Goal: Communication & Community: Ask a question

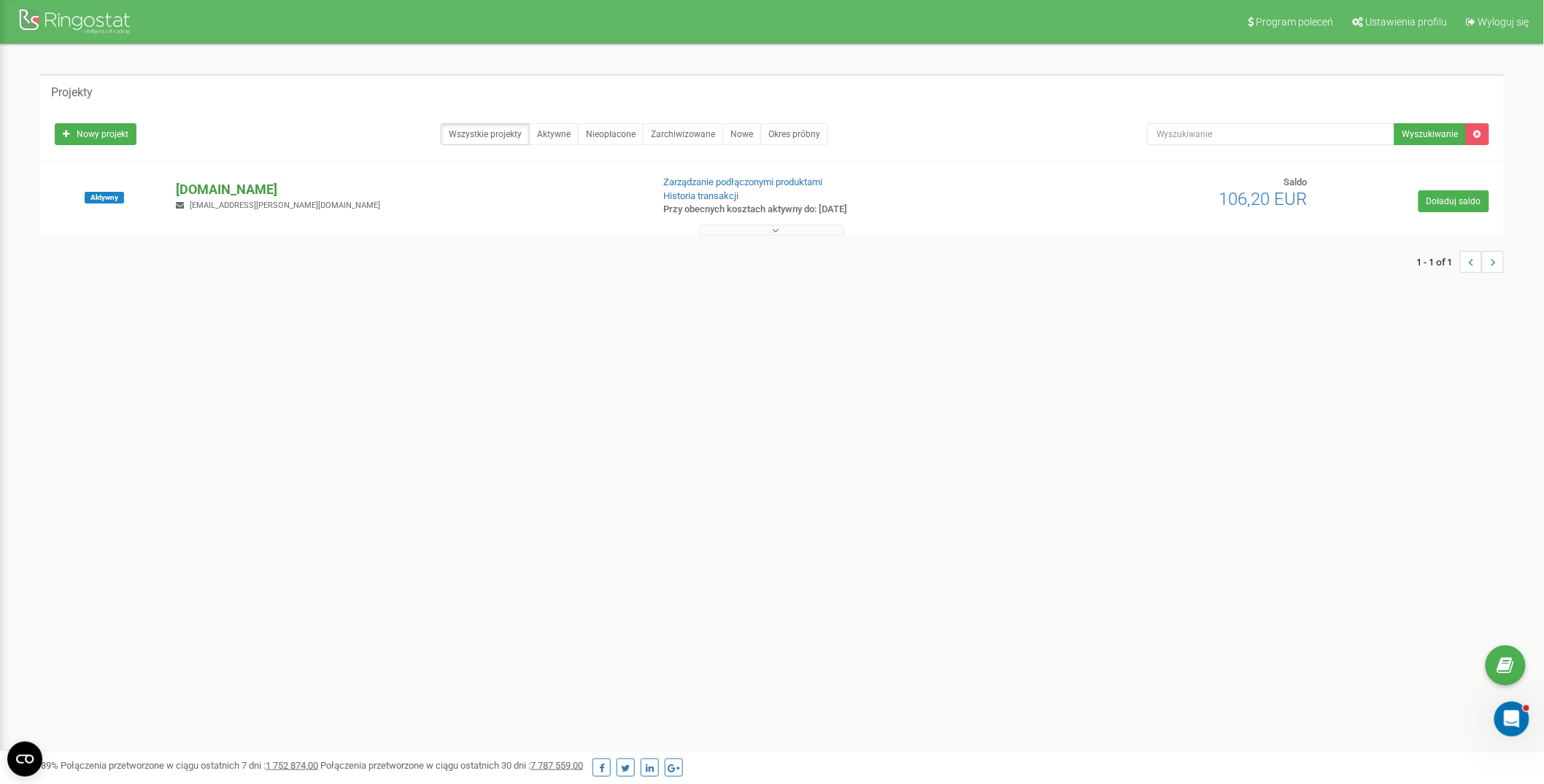
click at [224, 188] on p "[DOMAIN_NAME]" at bounding box center [408, 189] width 464 height 19
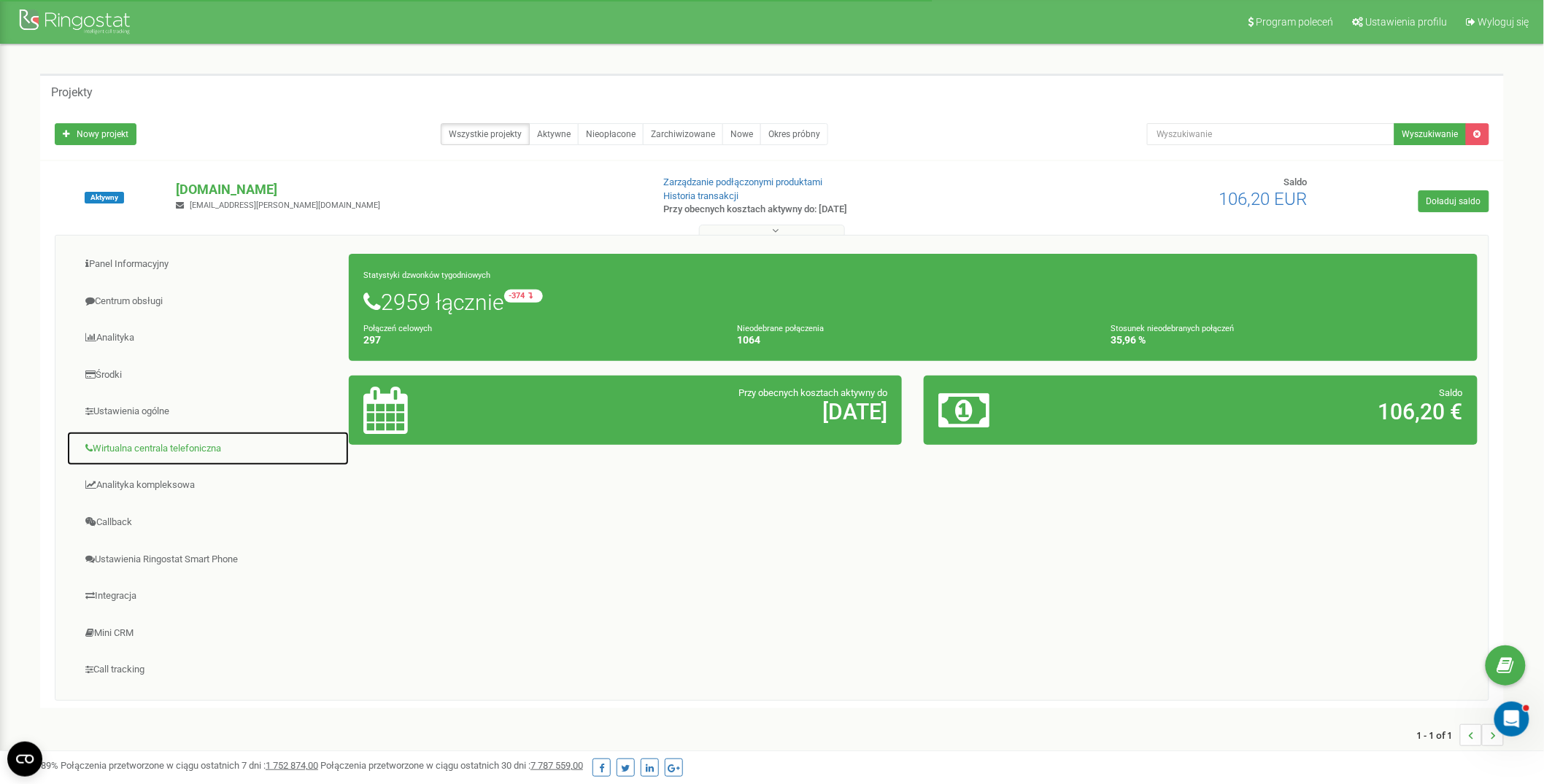
click at [150, 448] on link "Wirtualna centrala telefoniczna" at bounding box center [208, 448] width 283 height 36
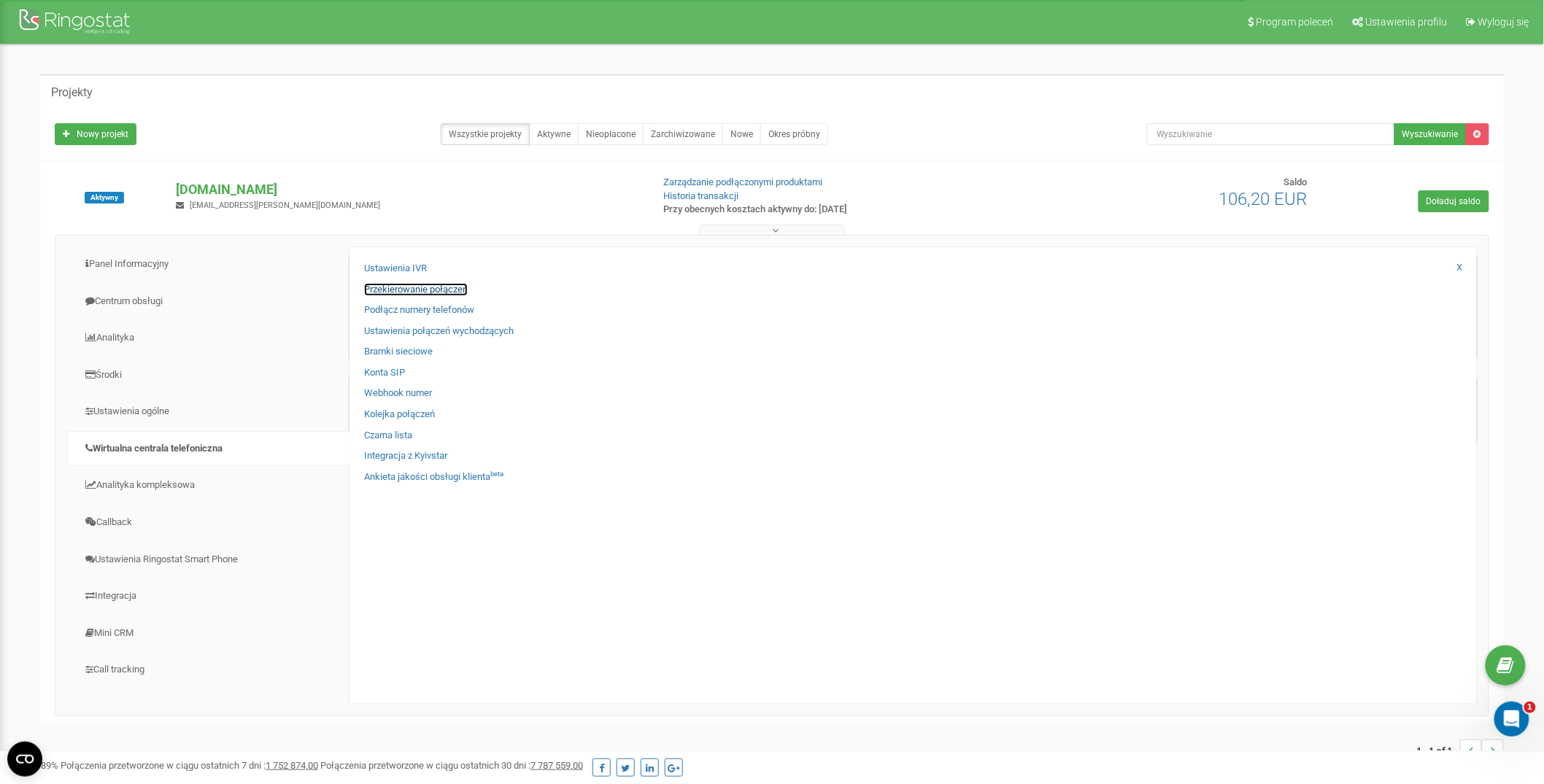
click at [447, 292] on link "Przekierowanie połączeń" at bounding box center [416, 290] width 104 height 14
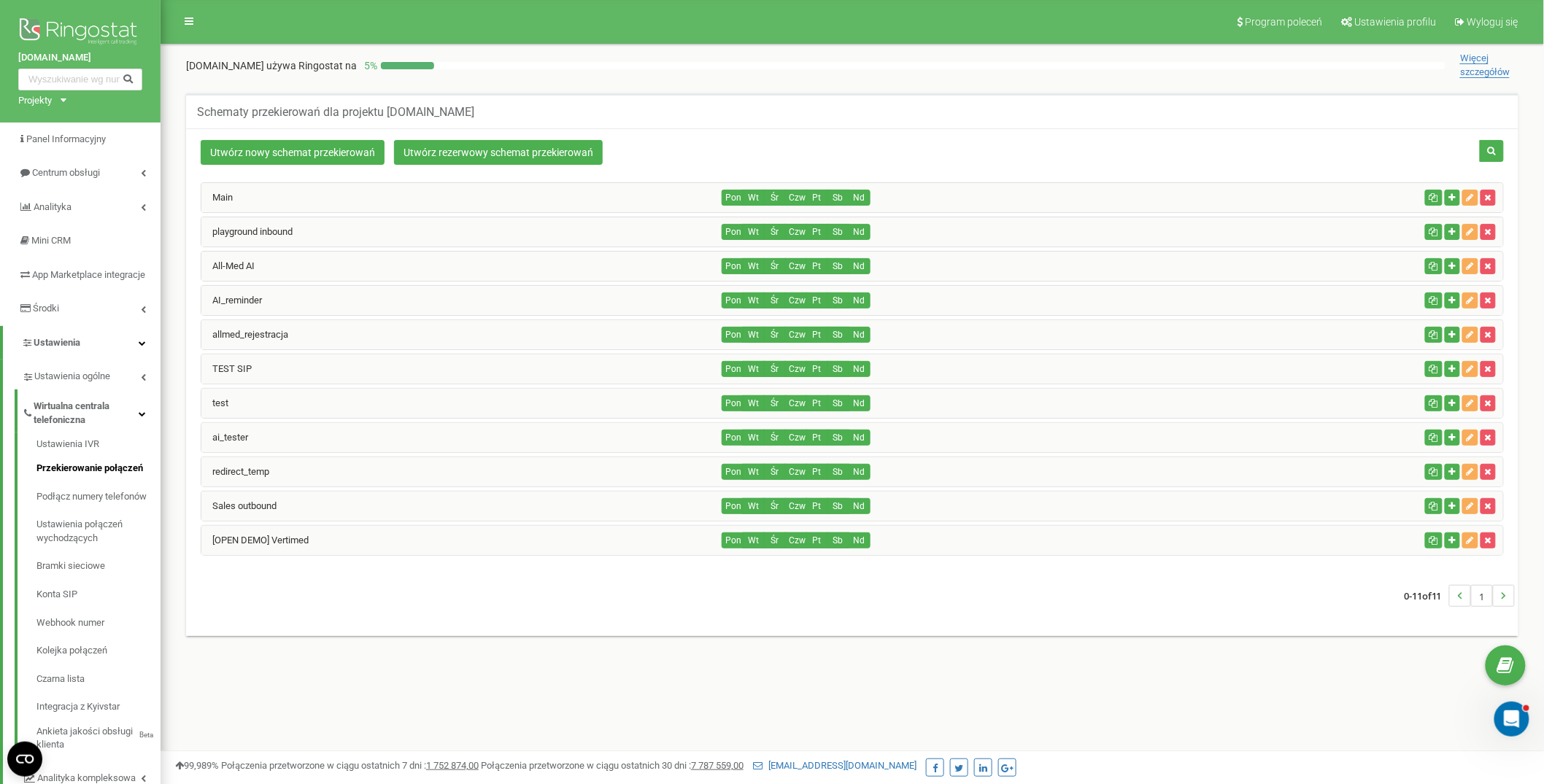
scroll to position [1, 0]
click at [447, 247] on div "Main Pon Wt Śr Czw Pt Sb Nd" at bounding box center [852, 369] width 1303 height 374
click at [451, 238] on div "playground inbound" at bounding box center [461, 231] width 521 height 29
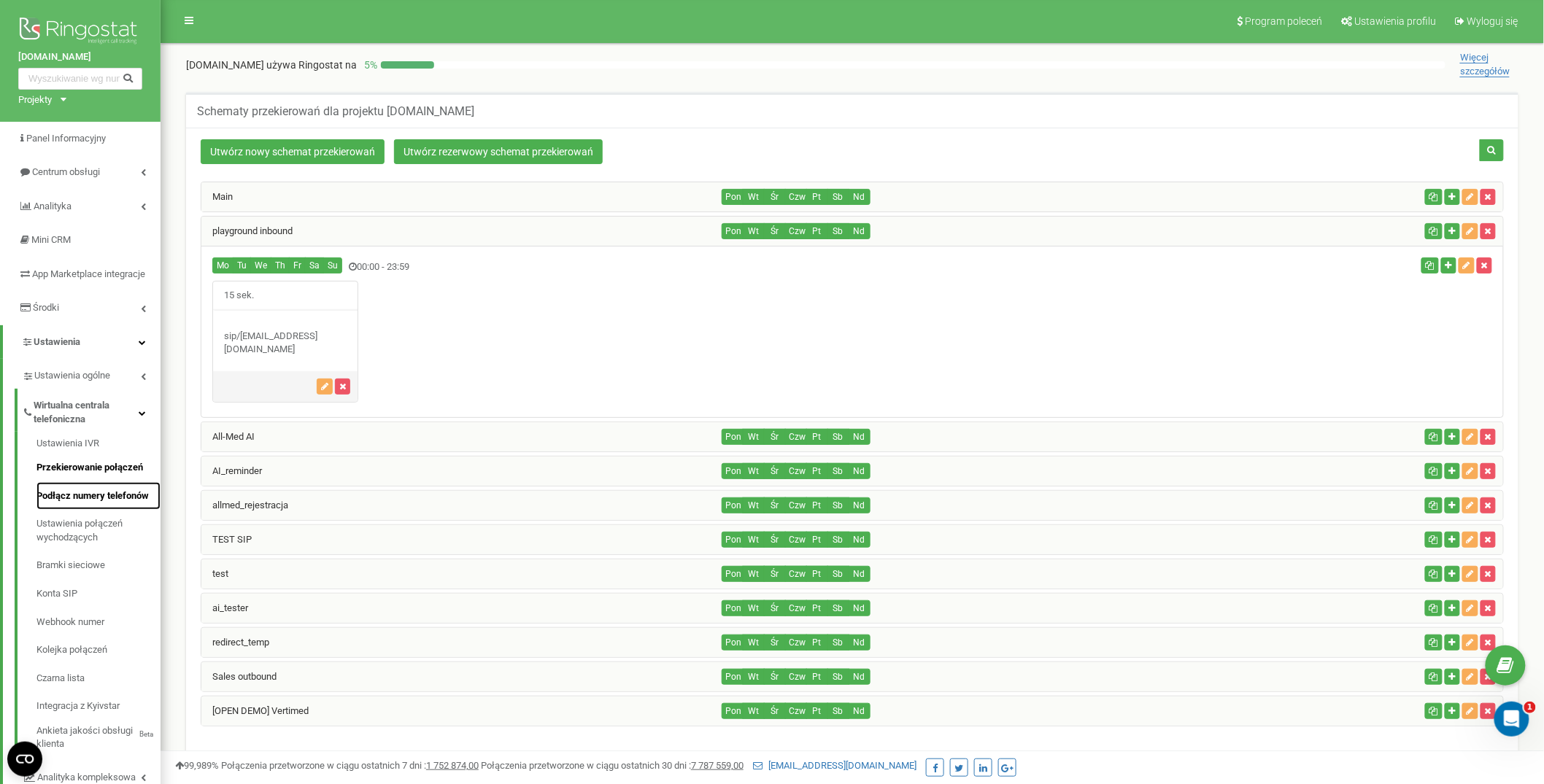
click at [96, 497] on link "Podłącz numery telefonów" at bounding box center [98, 496] width 124 height 28
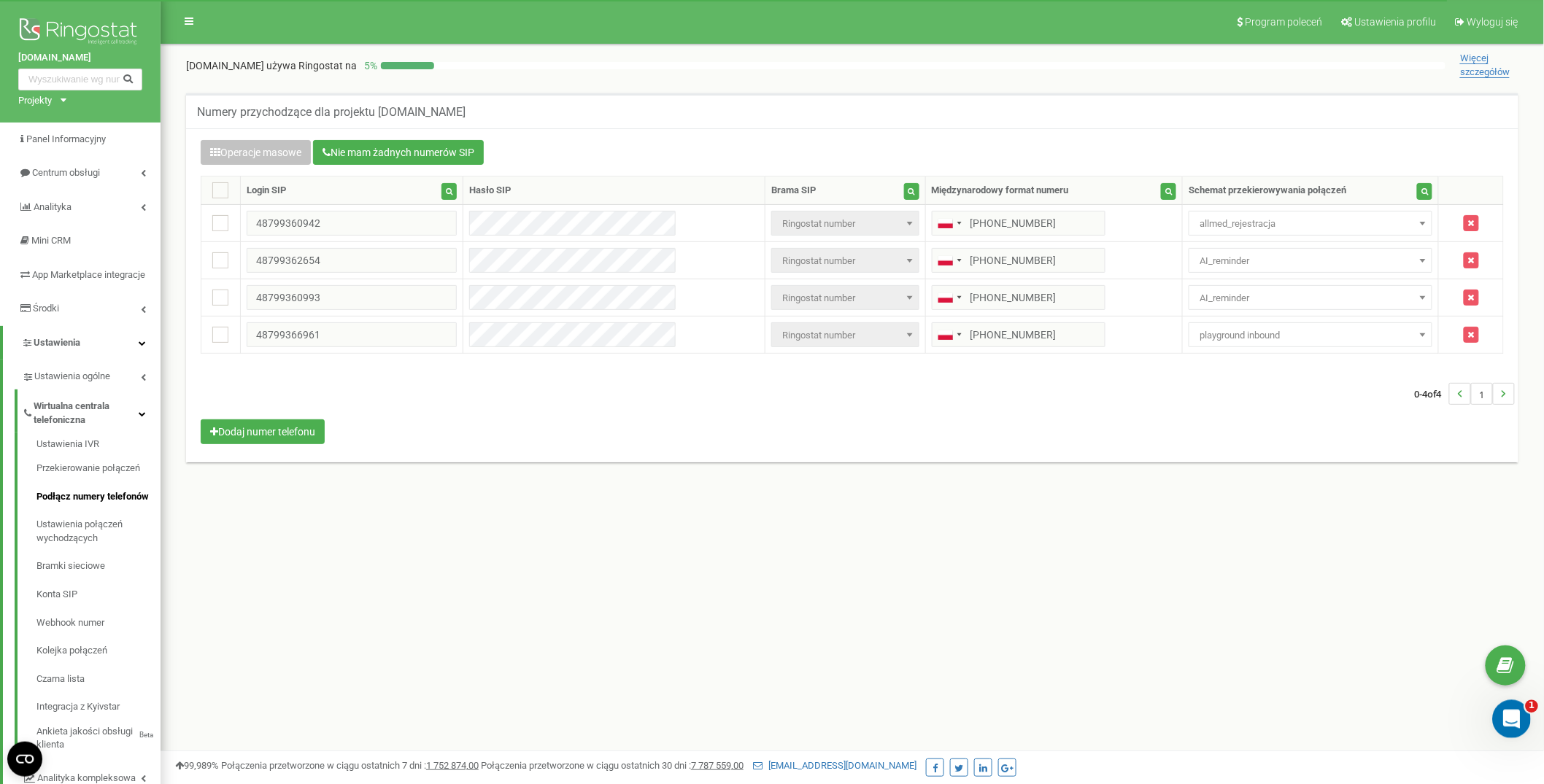
click at [1515, 700] on div "Otwórz komunikator Intercom" at bounding box center [1509, 717] width 48 height 48
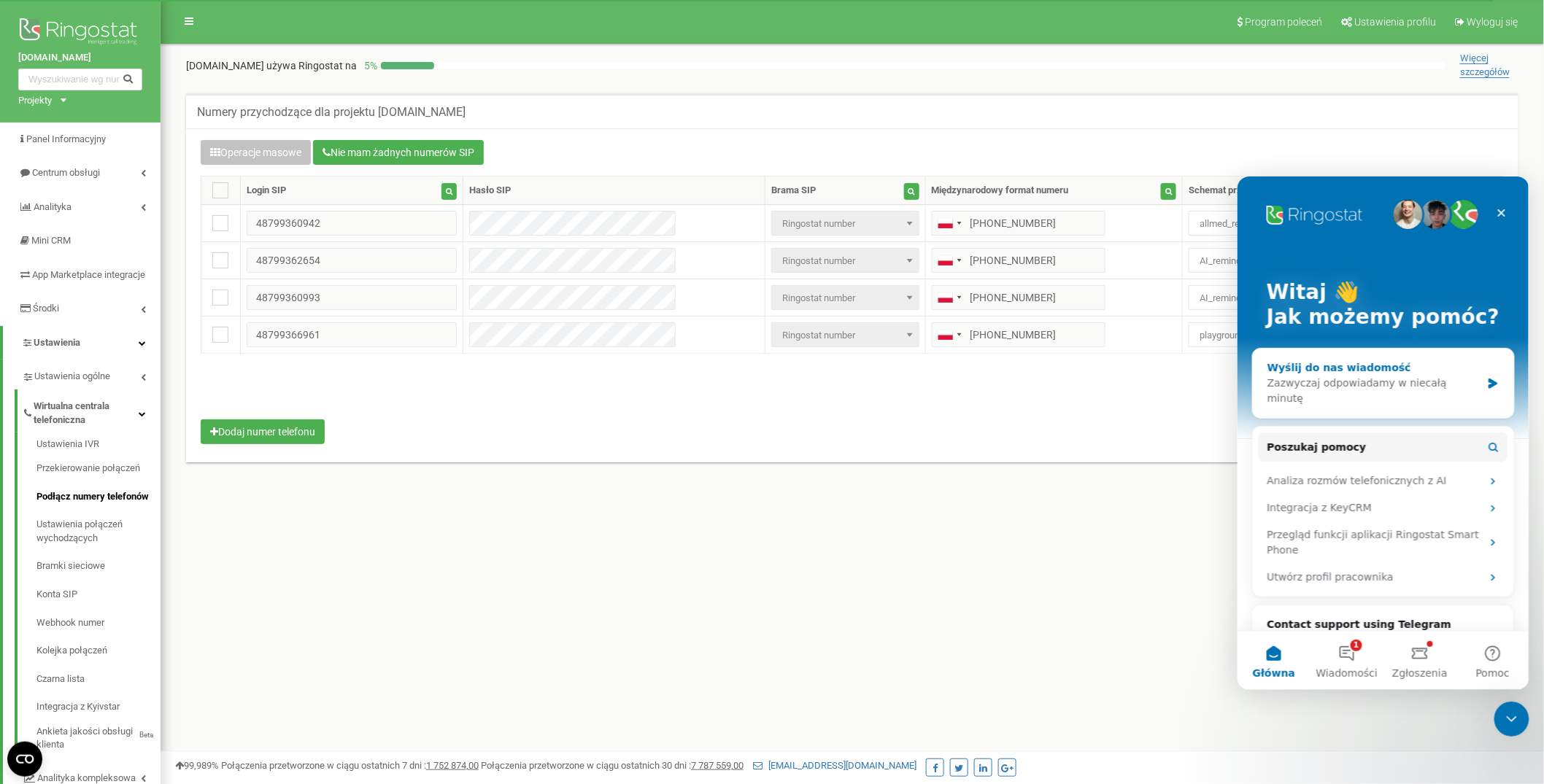
click at [1325, 370] on div "Wyślij do nas wiadomość" at bounding box center [1373, 367] width 214 height 15
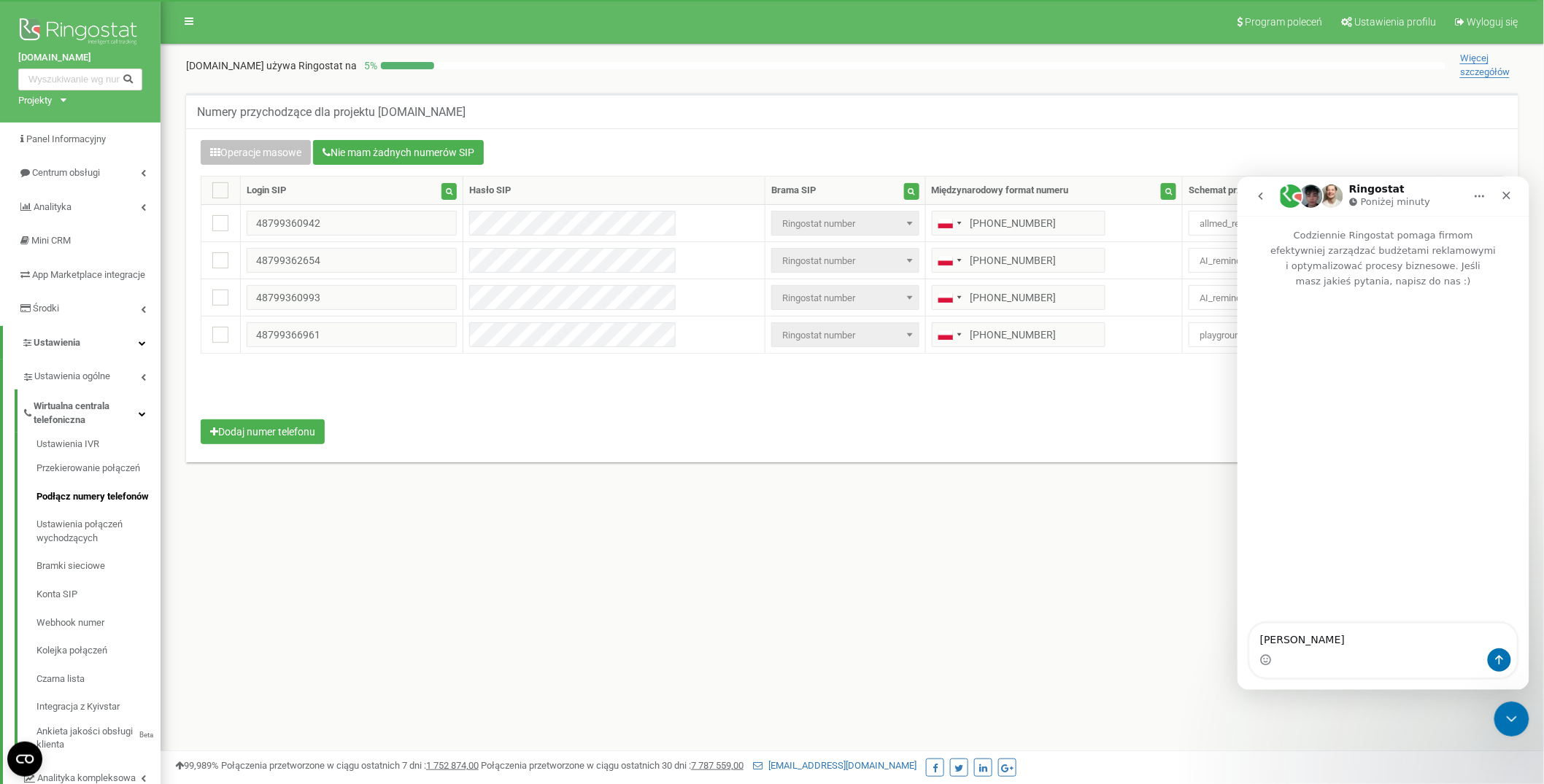
type textarea "[PERSON_NAME]"
type textarea "48799366961"
type textarea "w"
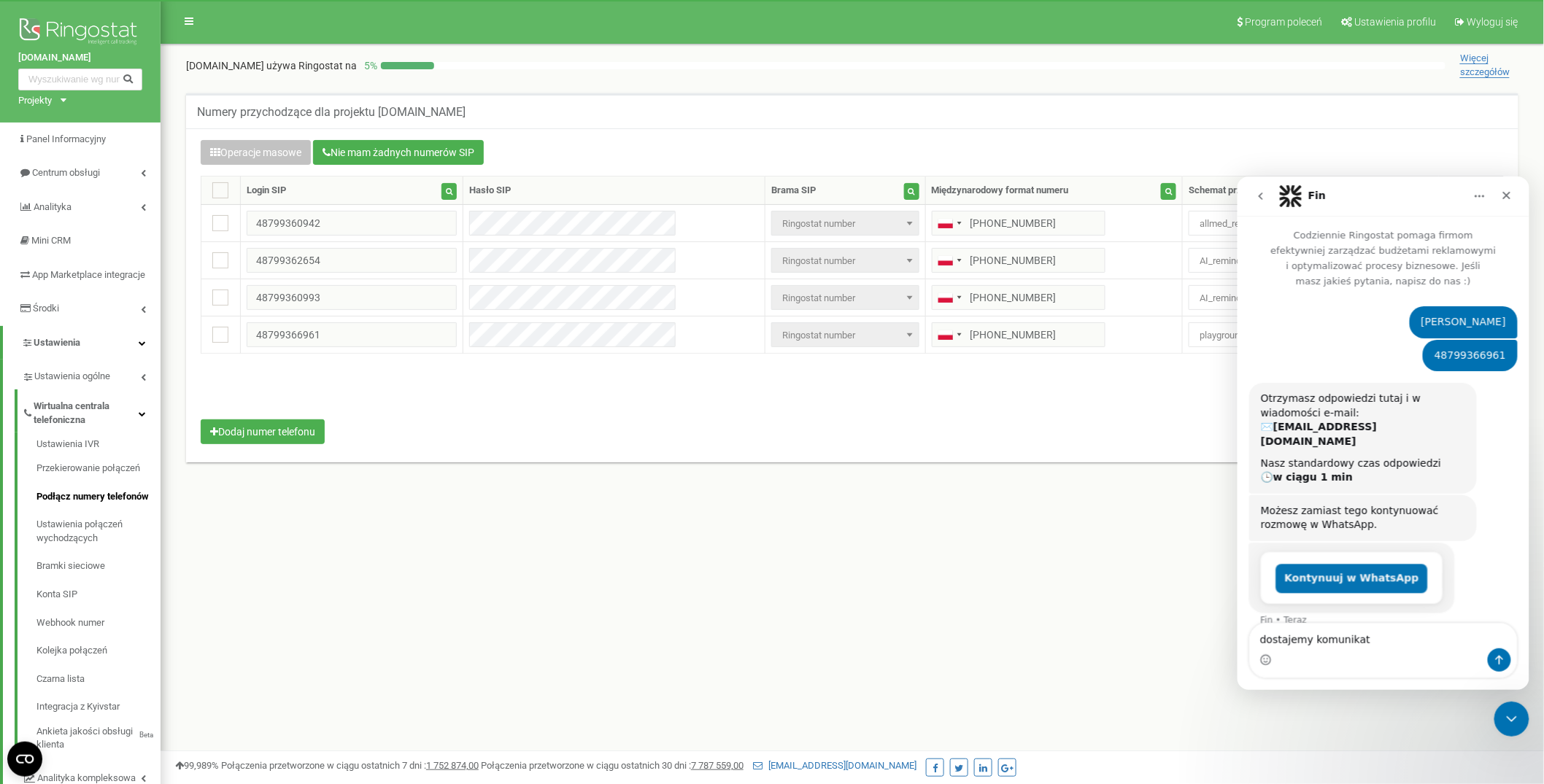
scroll to position [4, 0]
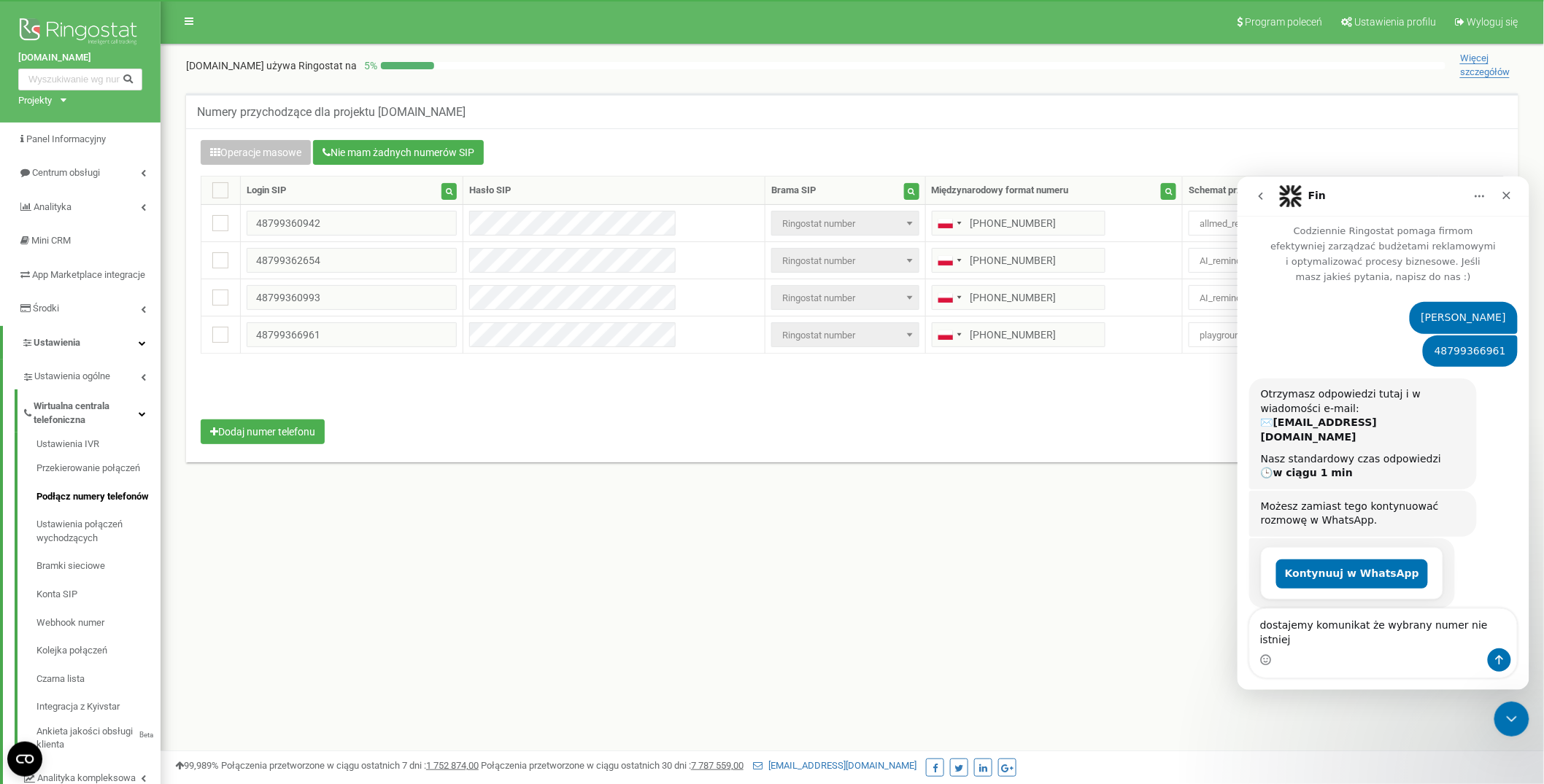
type textarea "dostajemy komunikat że wybrany numer nie istnieje"
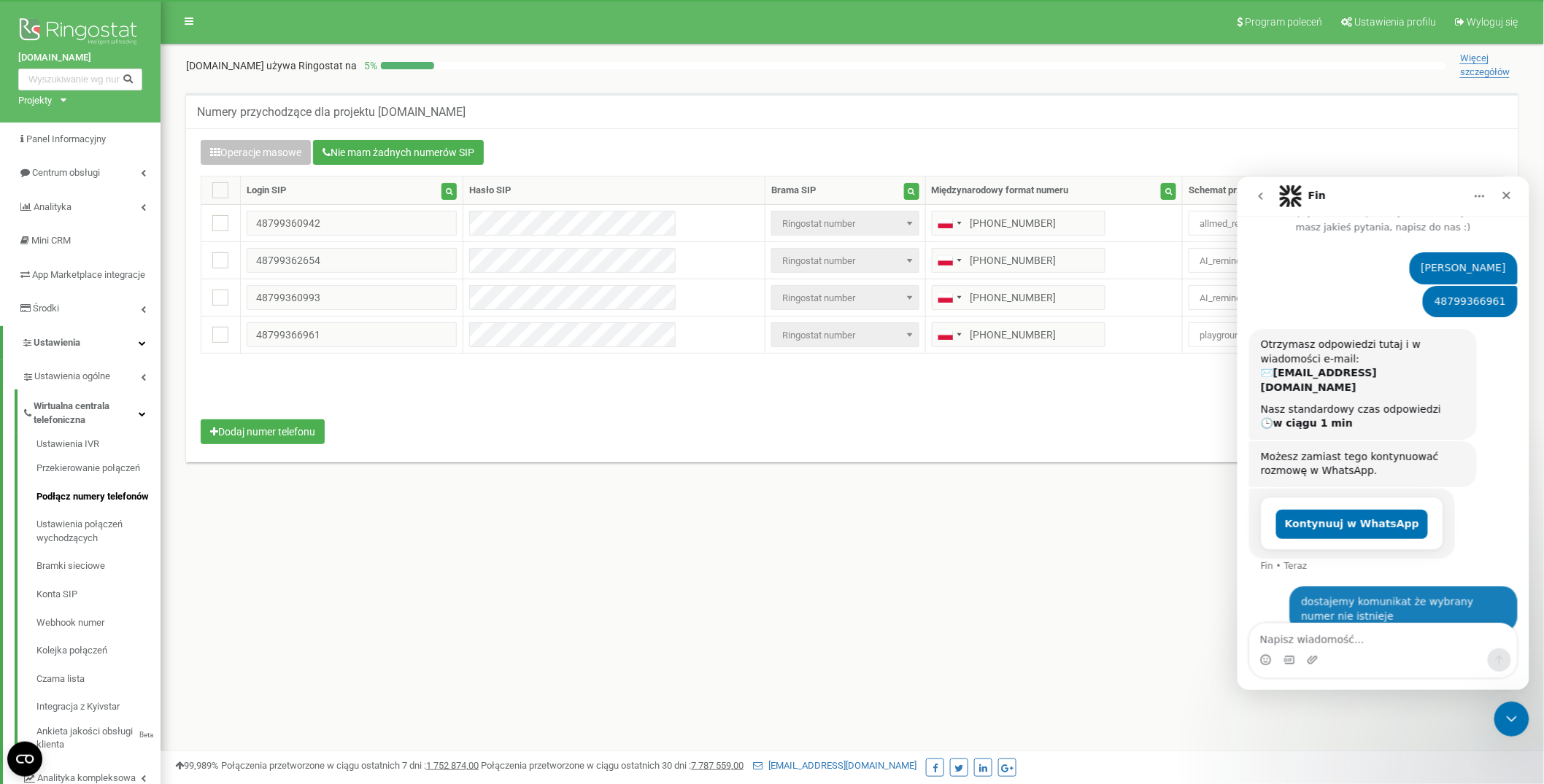
scroll to position [62, 0]
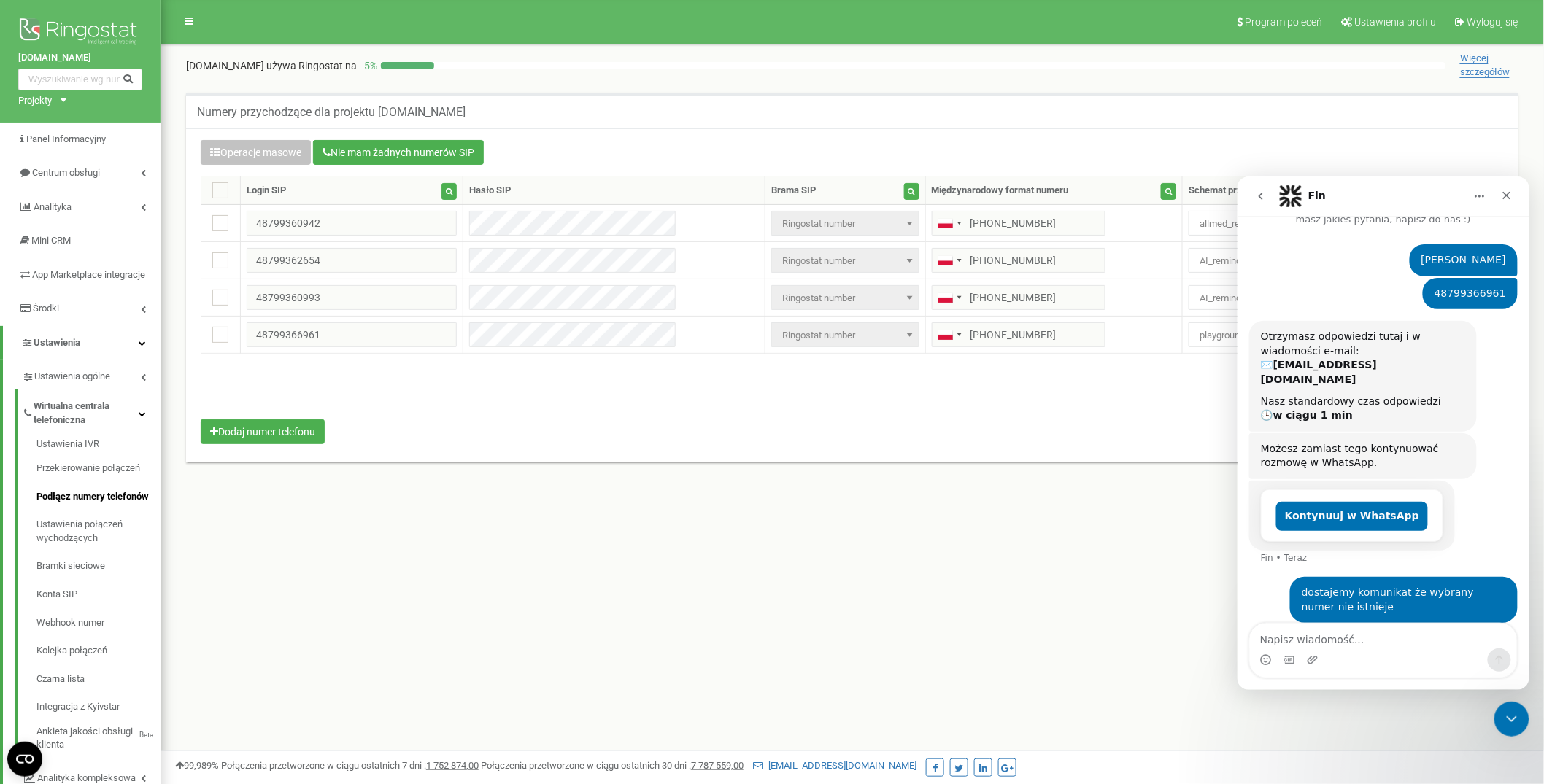
click at [1386, 576] on div "dostajemy komunikat że wybrany numer nie istnieje Patryk • [GEOGRAPHIC_DATA]" at bounding box center [1403, 599] width 228 height 46
click at [834, 63] on div at bounding box center [912, 66] width 1065 height 7
click at [1032, 56] on div "[DOMAIN_NAME] używa Ringostat na 5 % Więcej szczegółów" at bounding box center [852, 65] width 1332 height 27
click at [838, 105] on div "Numery przychodzące dla projektu [DOMAIN_NAME]" at bounding box center [852, 110] width 1332 height 35
click at [819, 99] on div "Numery przychodzące dla projektu [DOMAIN_NAME]" at bounding box center [852, 110] width 1332 height 35
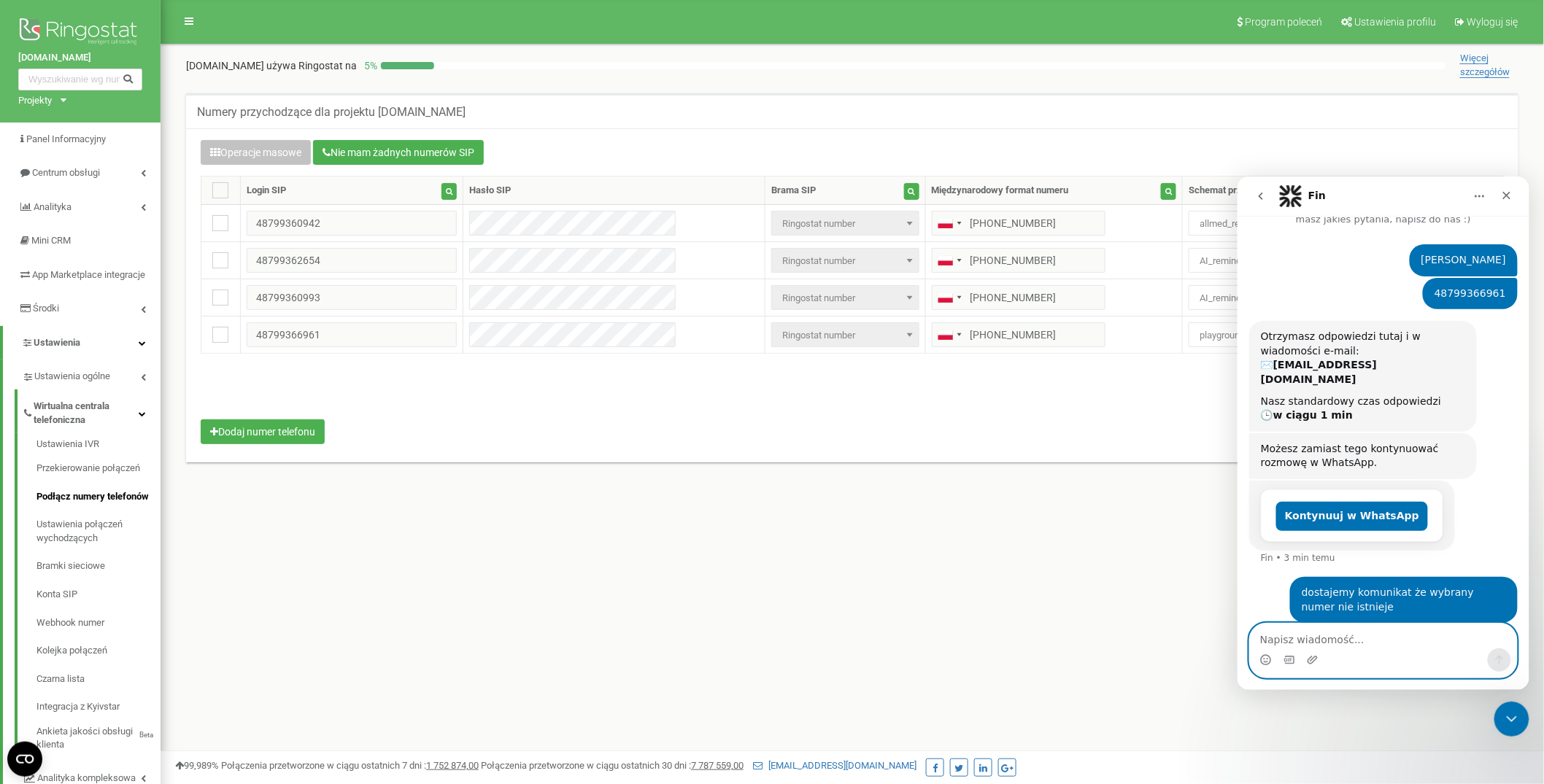
click at [1304, 628] on textarea "Napisz wiadomość..." at bounding box center [1382, 635] width 267 height 25
click at [1259, 193] on icon "go back" at bounding box center [1260, 195] width 12 height 12
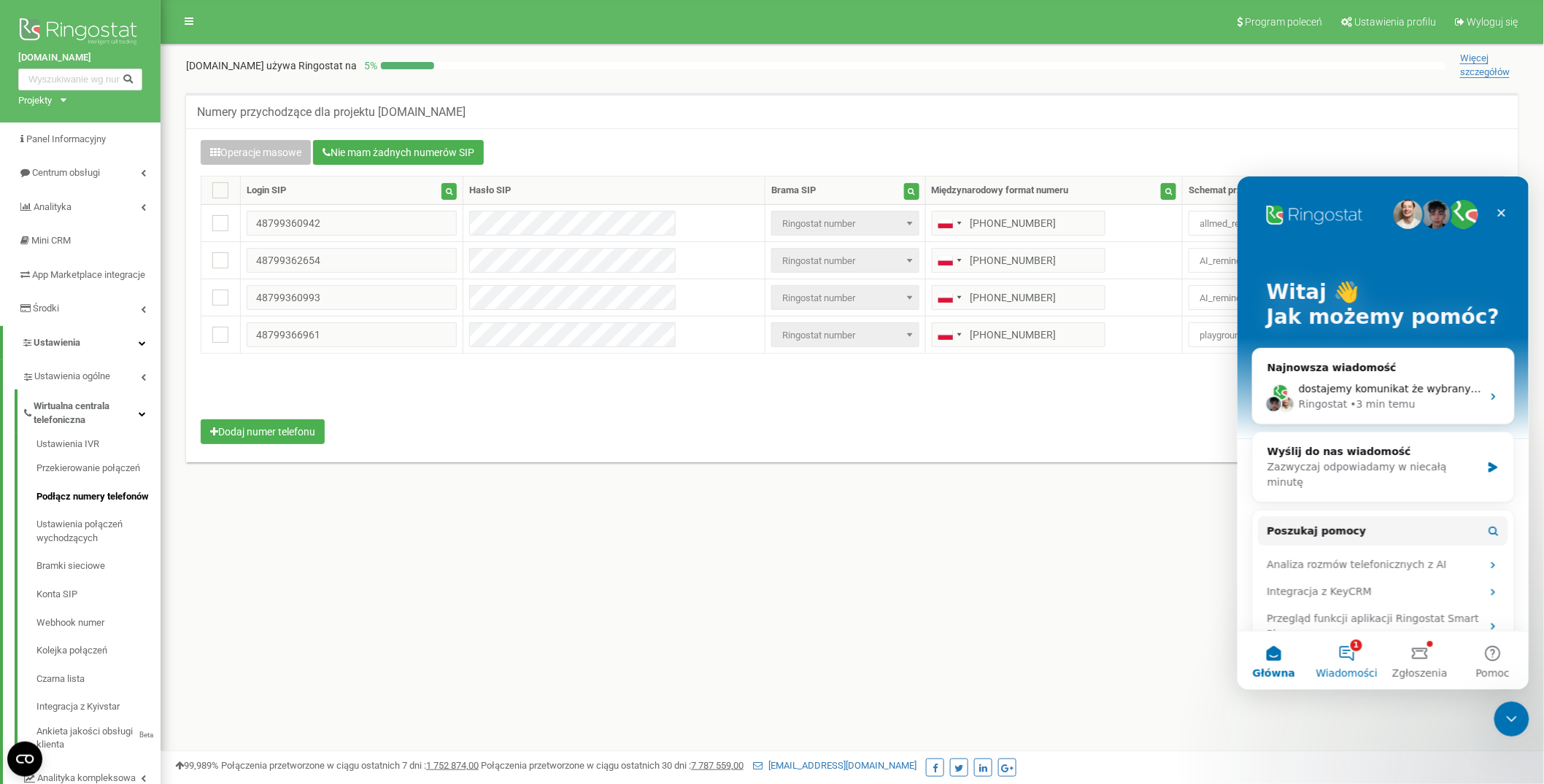
click at [1354, 665] on button "1 Wiadomości" at bounding box center [1346, 659] width 73 height 58
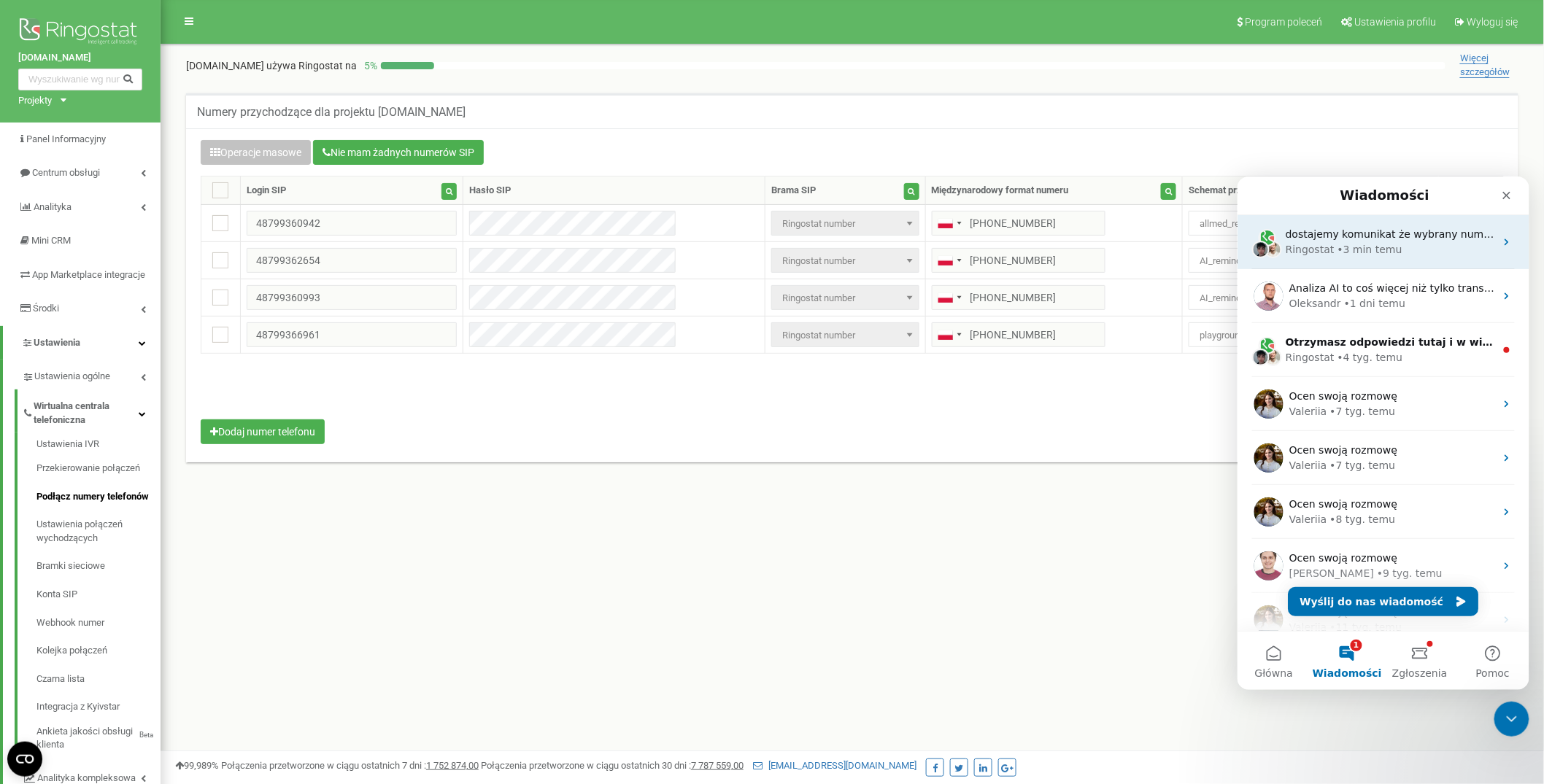
click at [1386, 239] on div "dostajemy komunikat że wybrany numer nie istnieje" at bounding box center [1389, 233] width 209 height 15
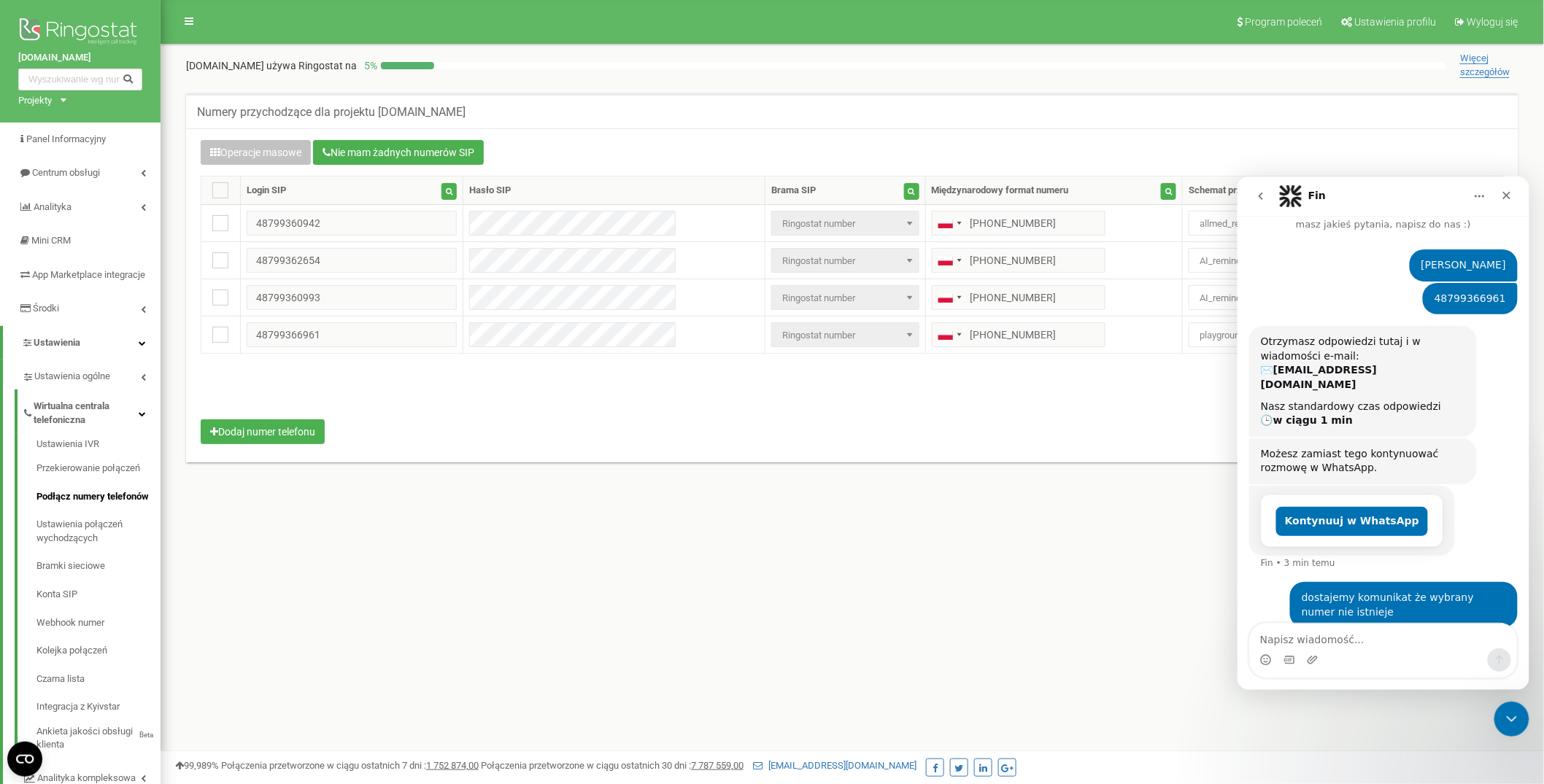
scroll to position [62, 0]
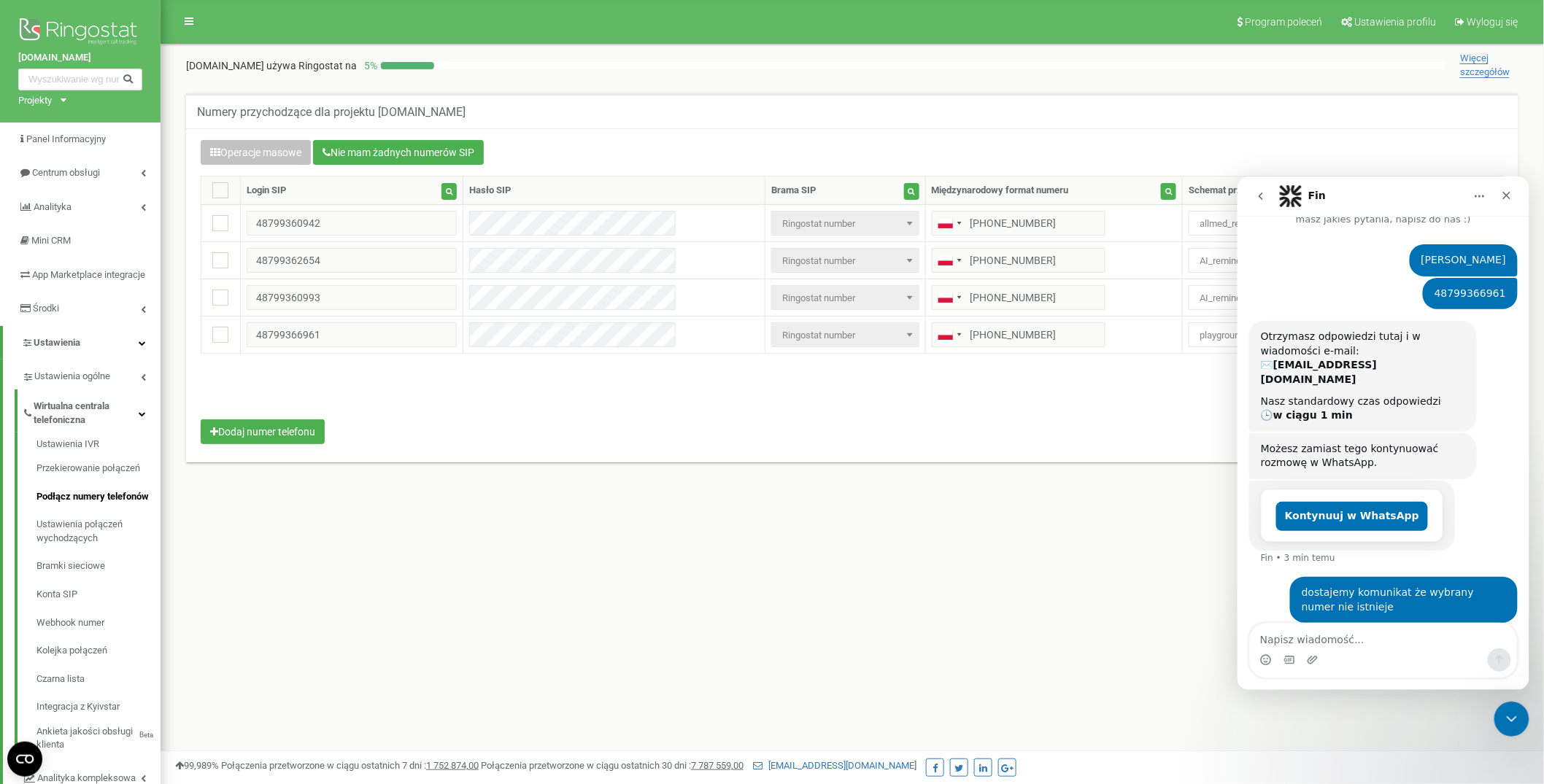
type textarea "?"
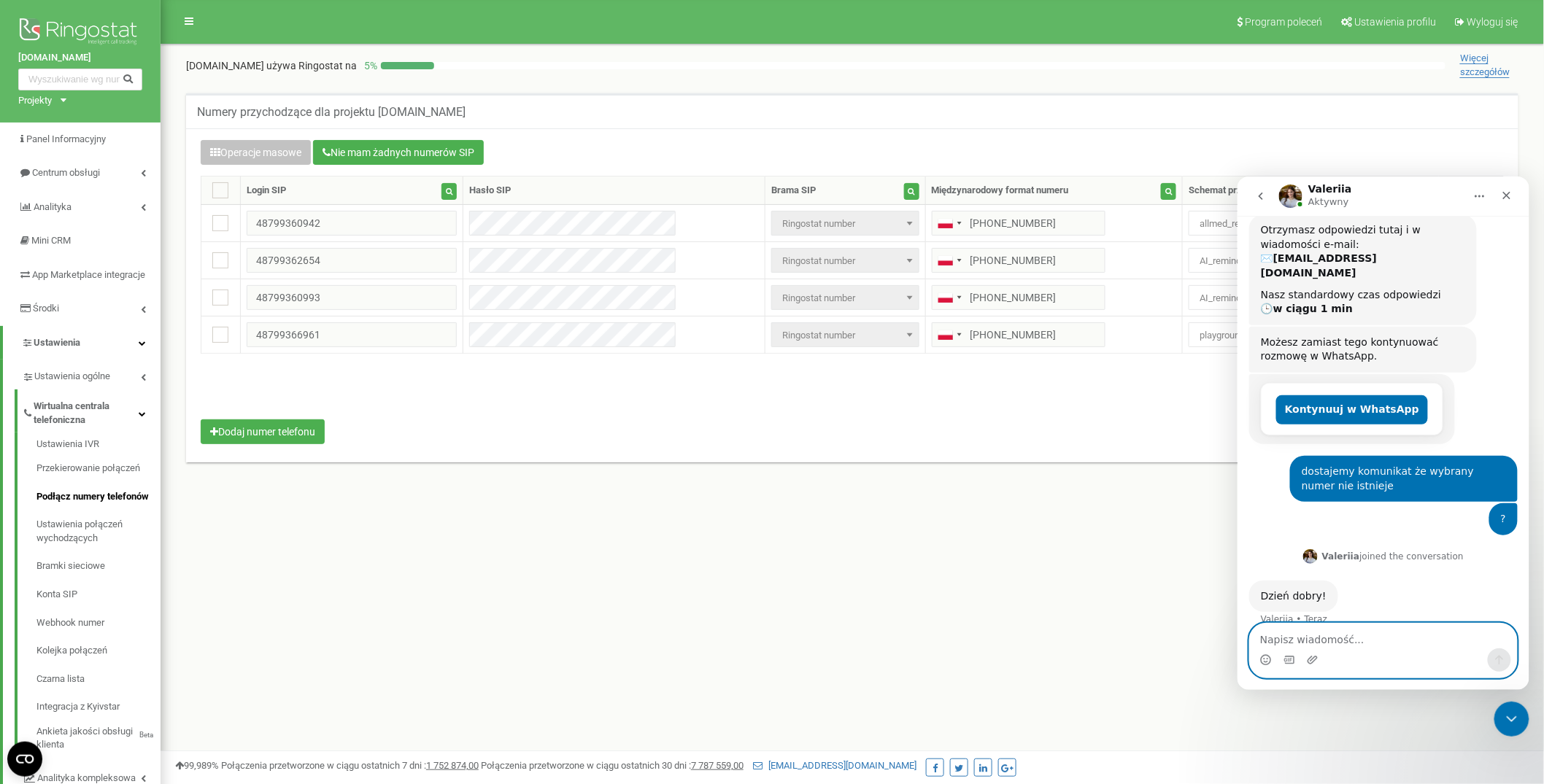
scroll to position [172, 0]
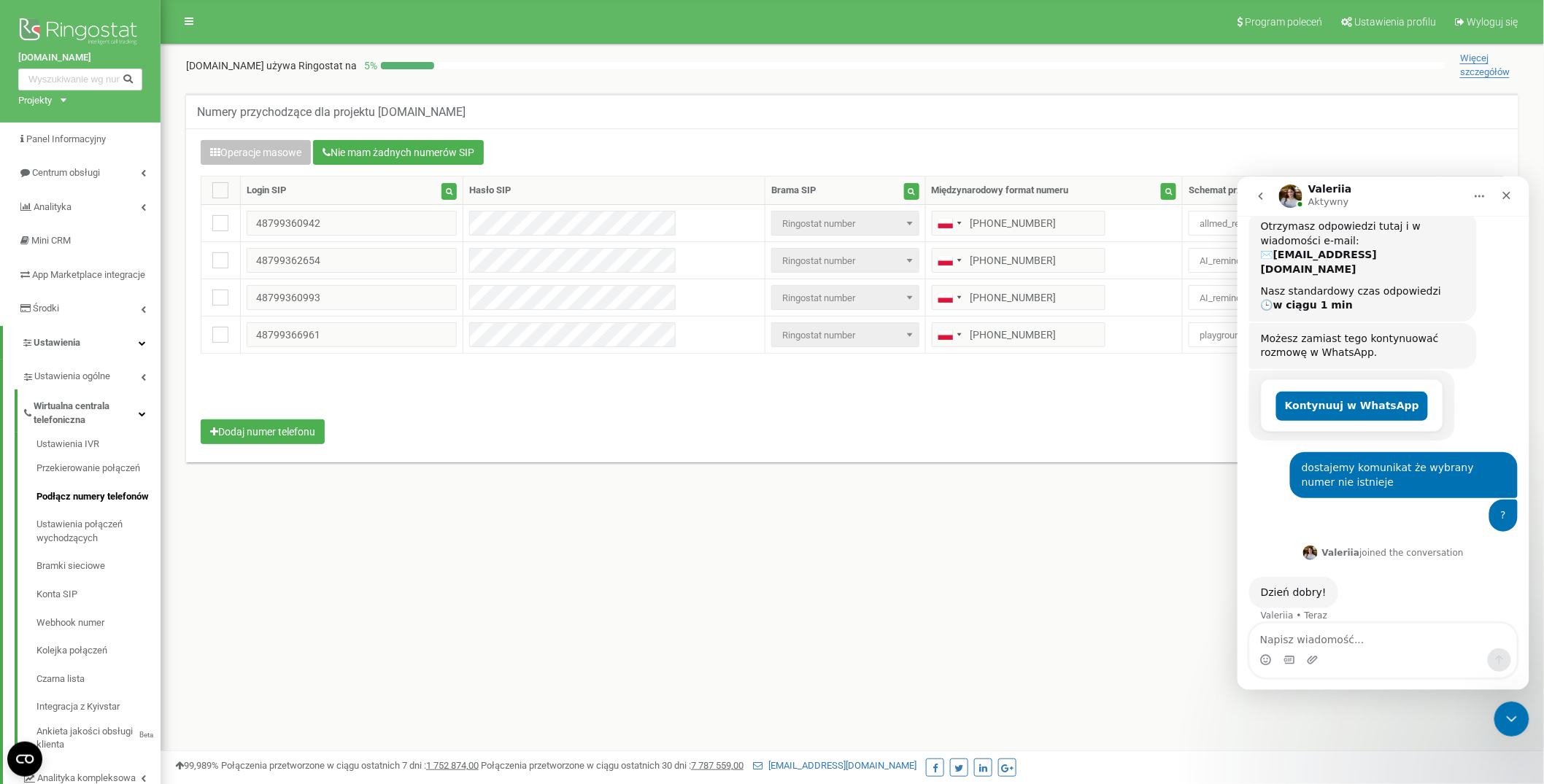
click at [839, 81] on div "Numery przychodzące dla projektu [DOMAIN_NAME] Operacje masowe Nie mam żadnych …" at bounding box center [852, 294] width 1361 height 431
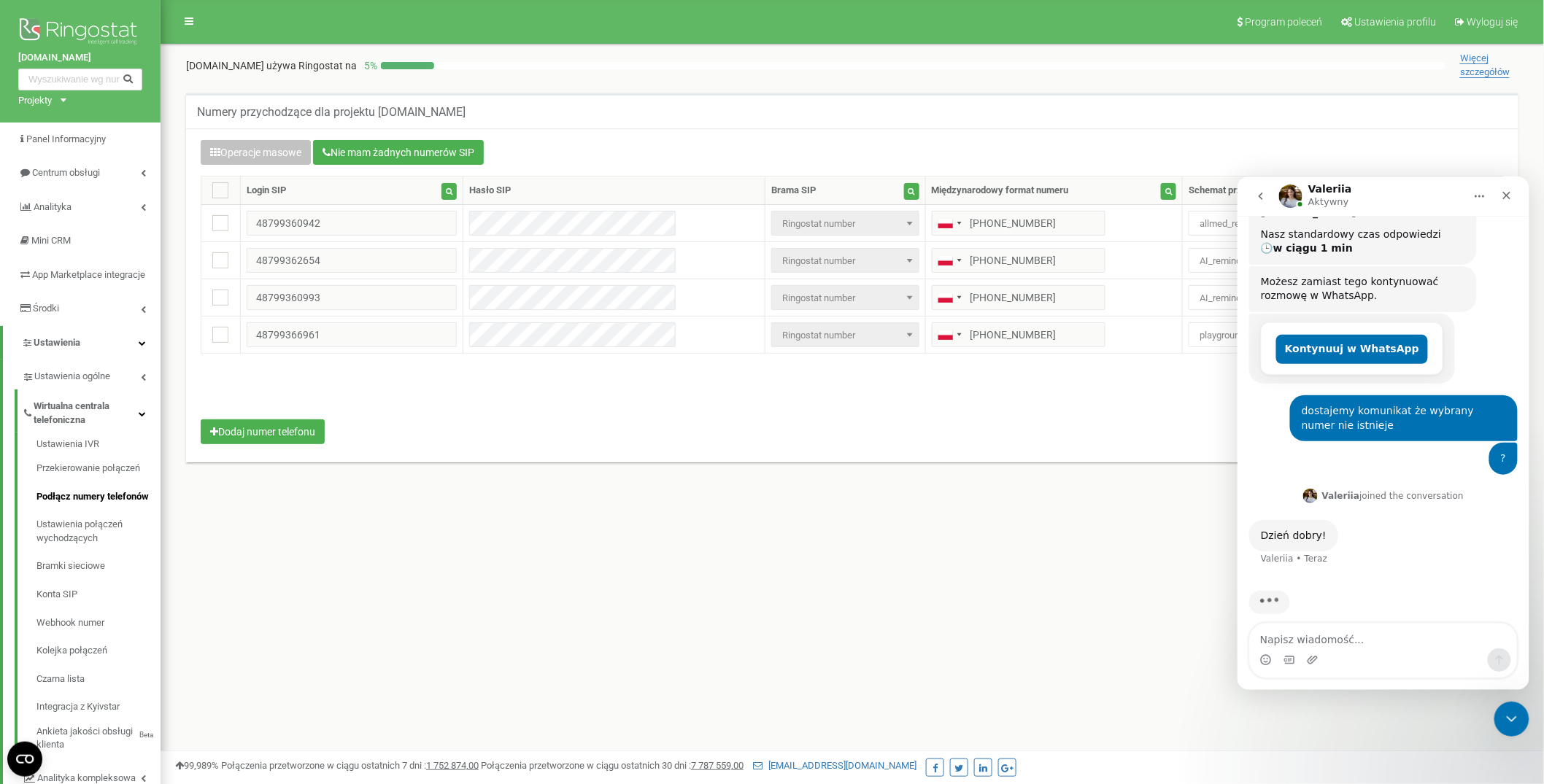
click at [990, 65] on div at bounding box center [912, 66] width 1065 height 7
click at [938, 113] on div "Numery przychodzące dla projektu [DOMAIN_NAME]" at bounding box center [852, 110] width 1332 height 35
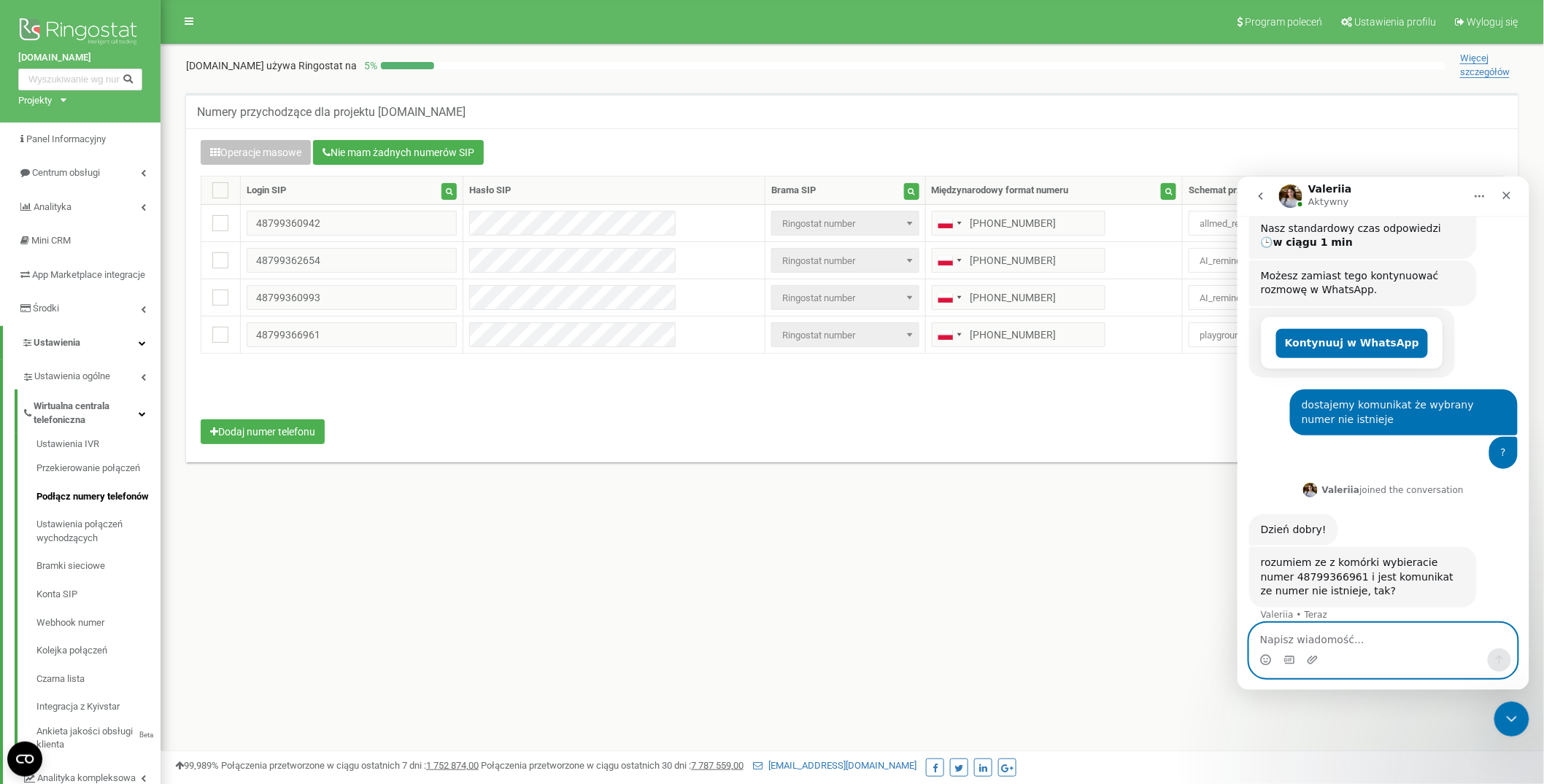
click at [1396, 625] on textarea "Napisz wiadomość..." at bounding box center [1382, 635] width 267 height 25
type textarea "tak"
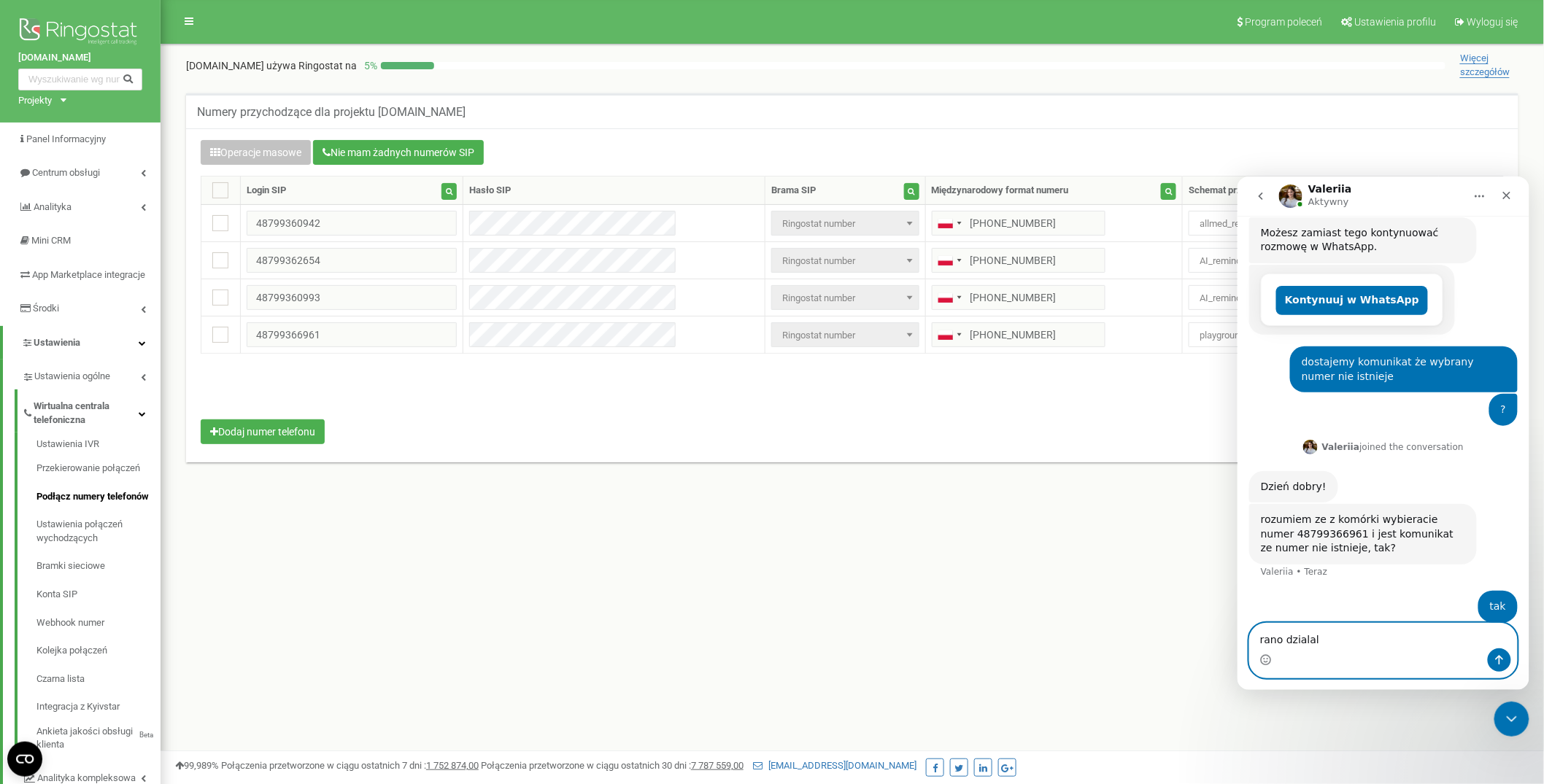
type textarea "rano dzialalo"
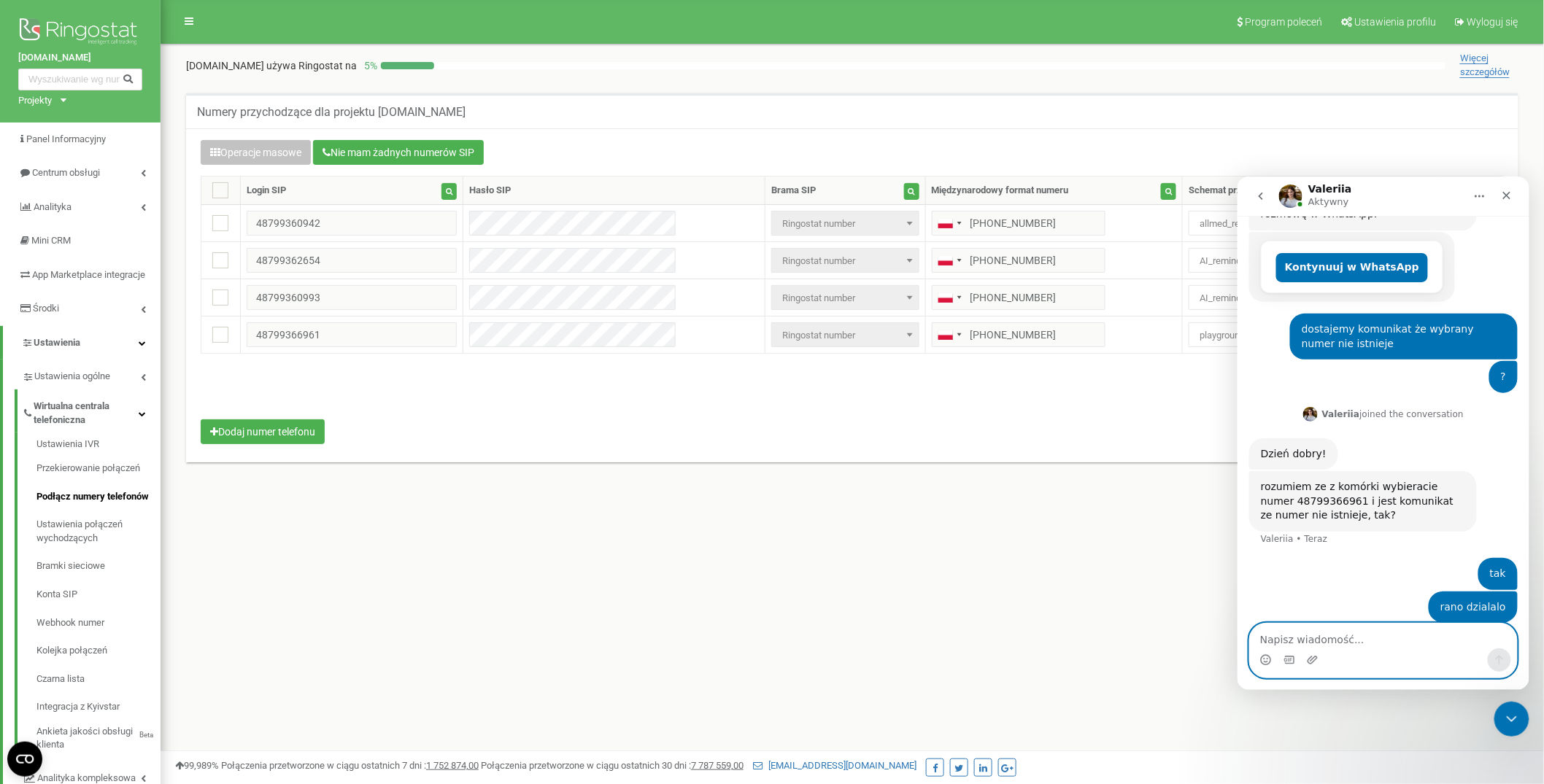
scroll to position [368, 0]
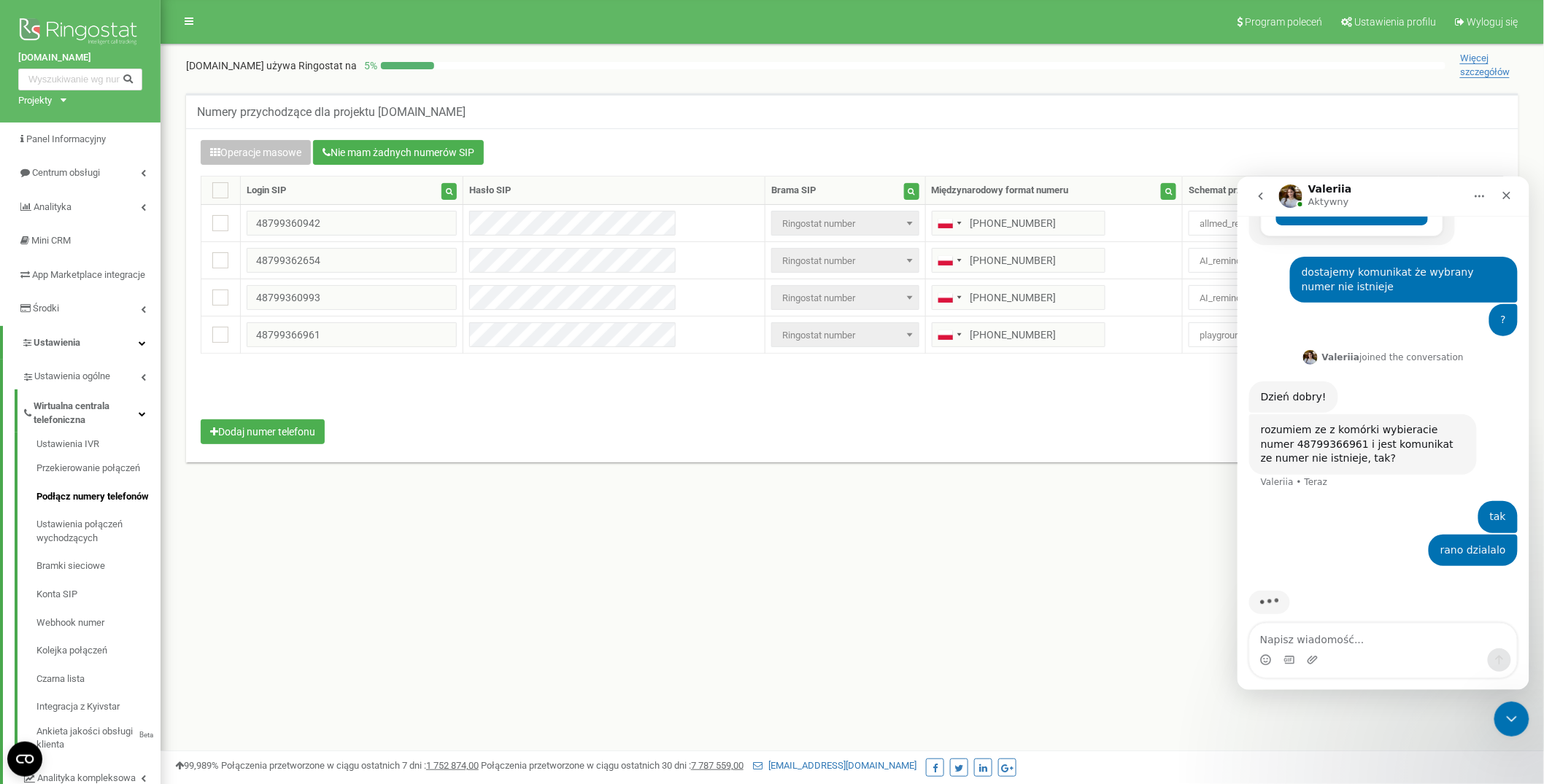
click at [808, 91] on div "Numery przychodzące dla projektu [DOMAIN_NAME] Operacje masowe Nie mam żadnych …" at bounding box center [852, 294] width 1361 height 431
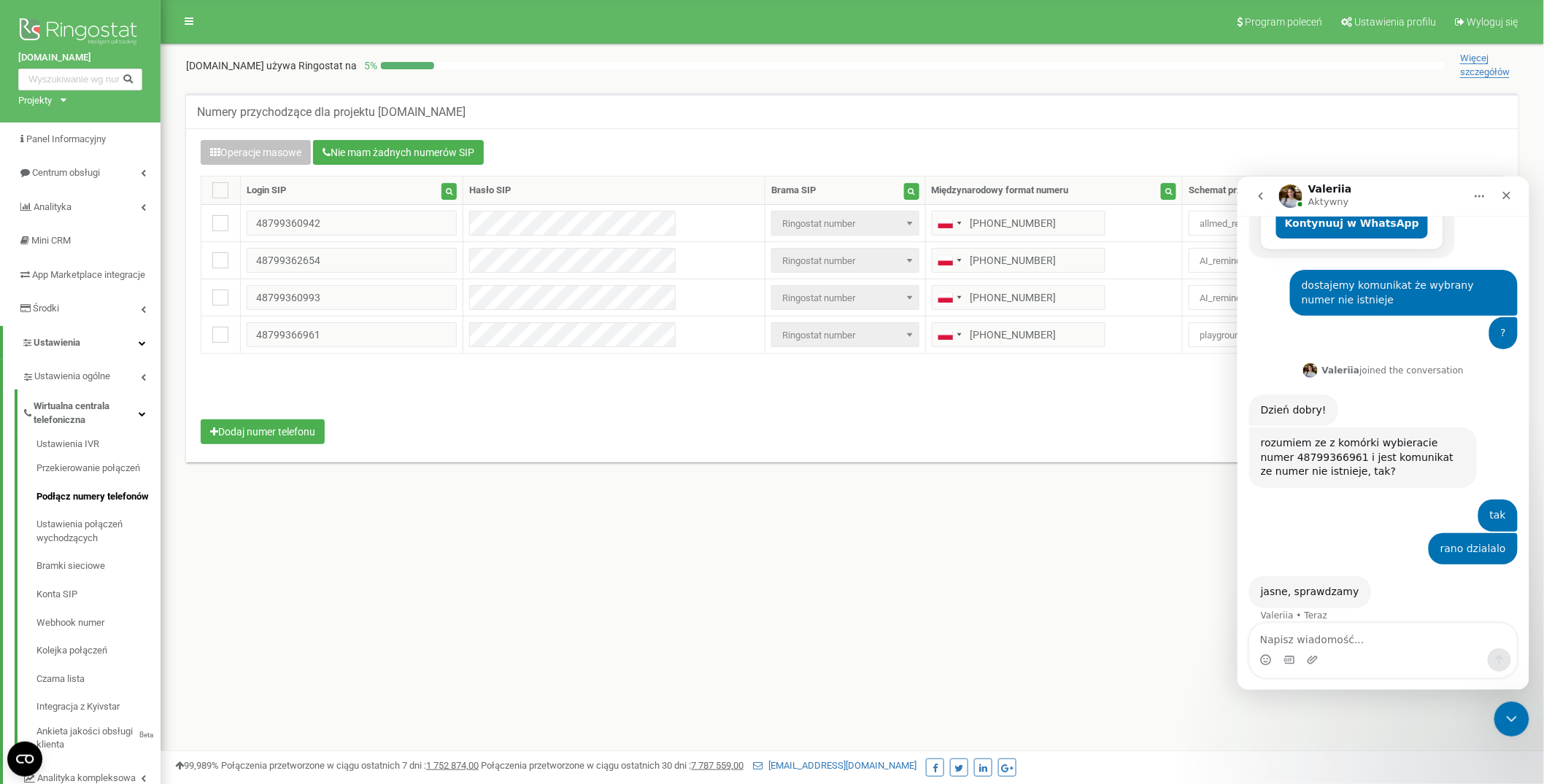
scroll to position [352, 0]
